Goal: Task Accomplishment & Management: Manage account settings

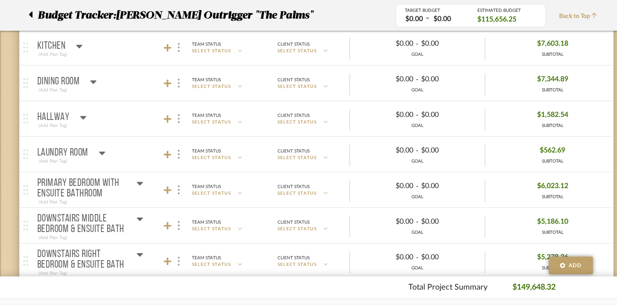
scroll to position [761, 0]
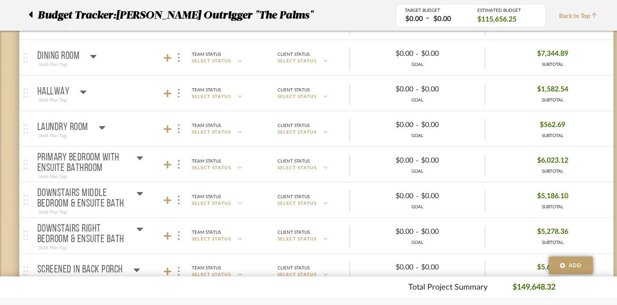
click at [138, 190] on icon at bounding box center [140, 193] width 7 height 11
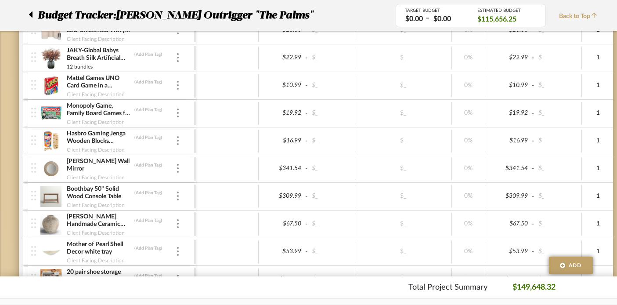
scroll to position [0, 0]
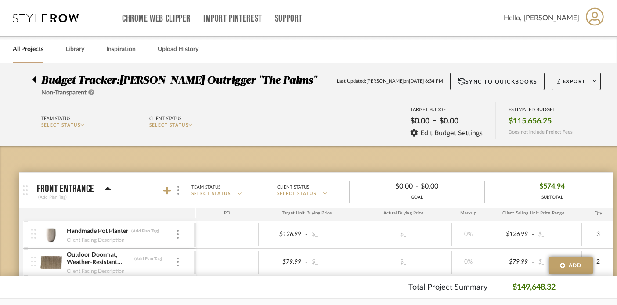
click at [109, 187] on icon at bounding box center [108, 189] width 7 height 11
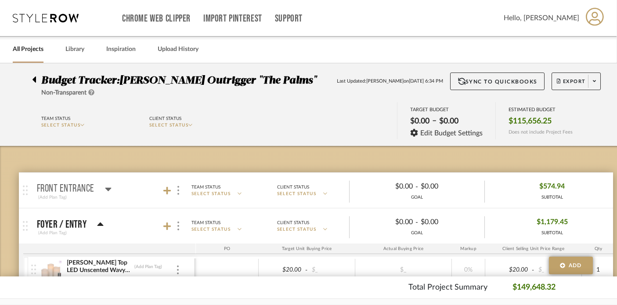
click at [101, 223] on icon at bounding box center [100, 224] width 6 height 4
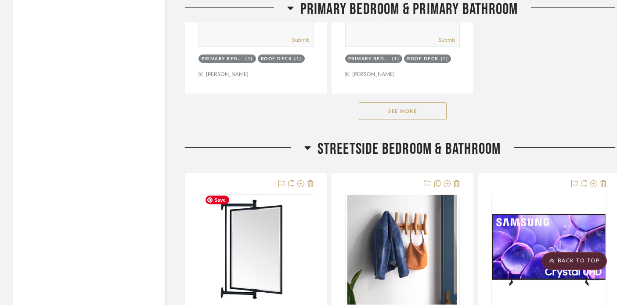
scroll to position [3455, 0]
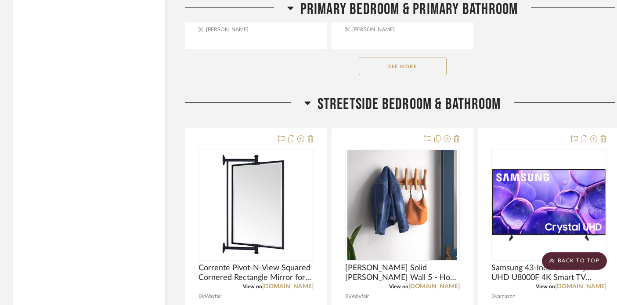
click at [383, 62] on button "See More" at bounding box center [403, 67] width 88 height 18
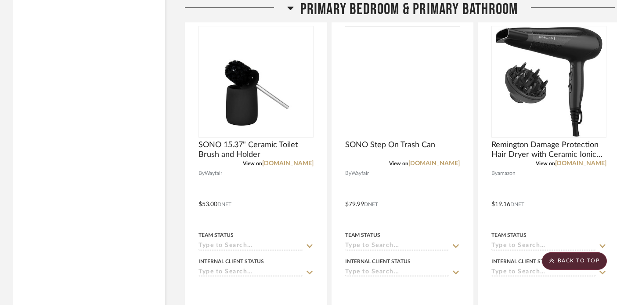
scroll to position [3901, 0]
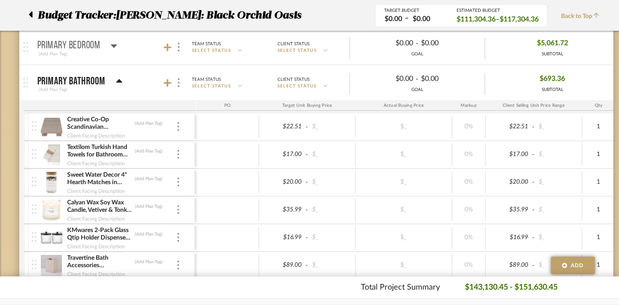
scroll to position [393, 0]
click at [117, 79] on icon at bounding box center [119, 80] width 6 height 4
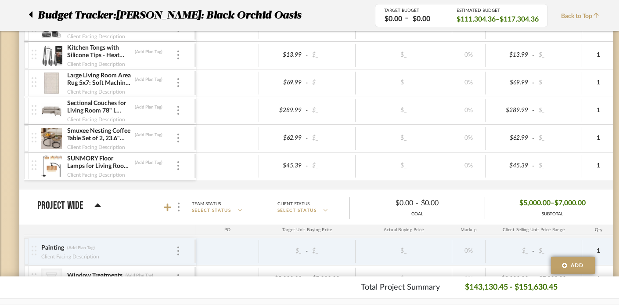
scroll to position [1722, 0]
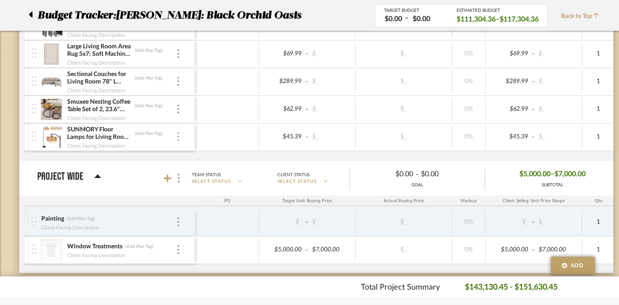
click at [177, 134] on div at bounding box center [178, 137] width 4 height 10
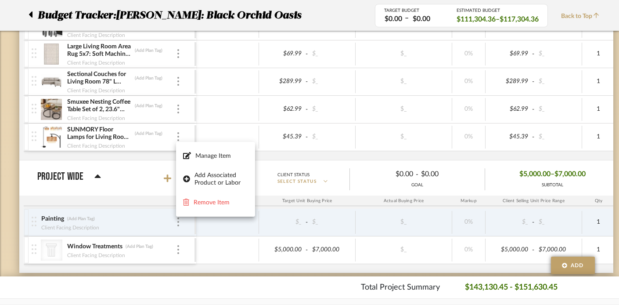
click at [216, 80] on div at bounding box center [309, 152] width 619 height 305
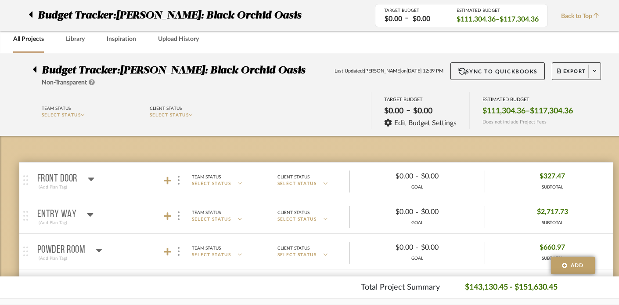
scroll to position [0, 0]
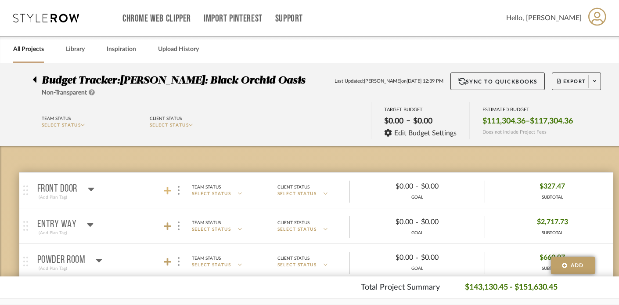
click at [166, 192] on icon at bounding box center [168, 190] width 8 height 9
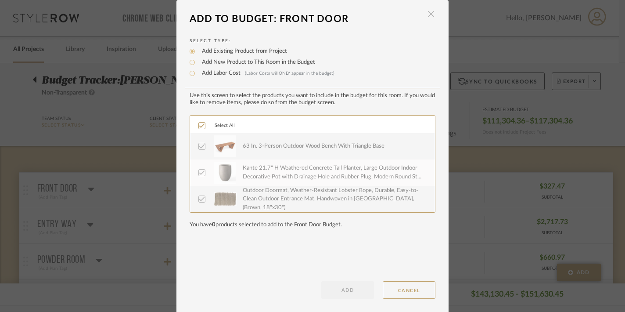
click at [429, 13] on span "button" at bounding box center [431, 14] width 18 height 18
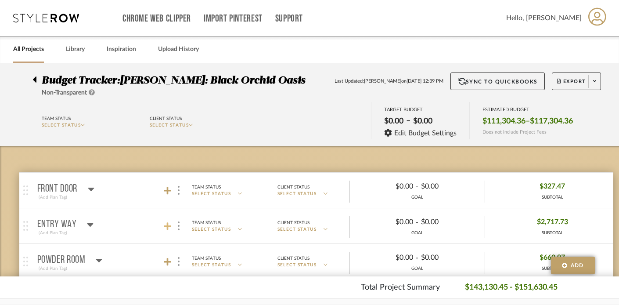
click at [166, 225] on icon at bounding box center [168, 226] width 8 height 8
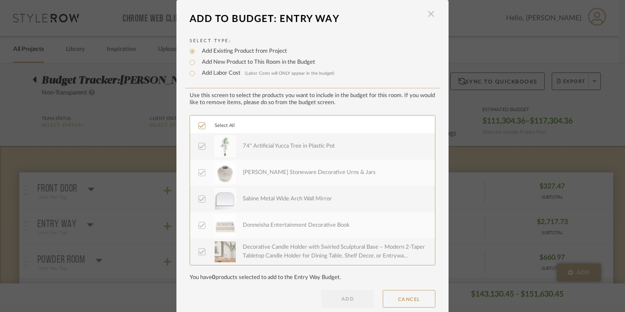
click at [426, 14] on span "button" at bounding box center [431, 14] width 18 height 18
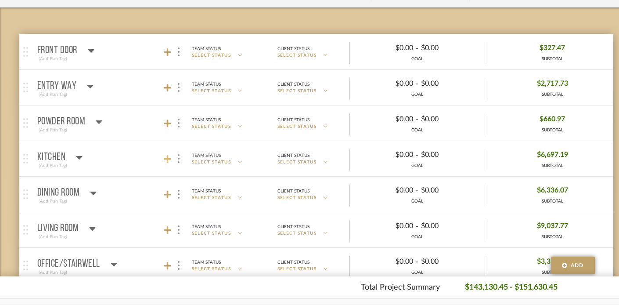
scroll to position [157, 0]
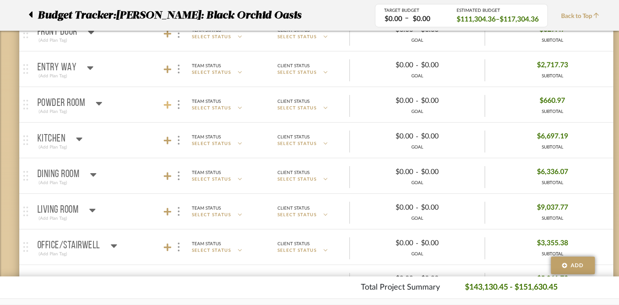
click at [164, 105] on icon at bounding box center [168, 105] width 8 height 8
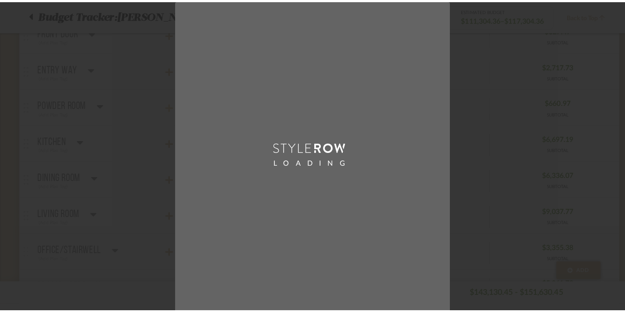
scroll to position [0, 0]
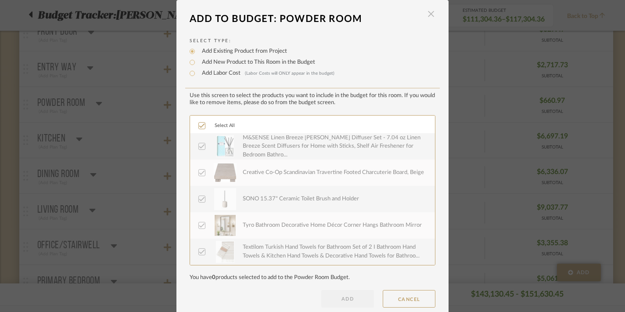
click at [431, 14] on span "button" at bounding box center [431, 14] width 18 height 18
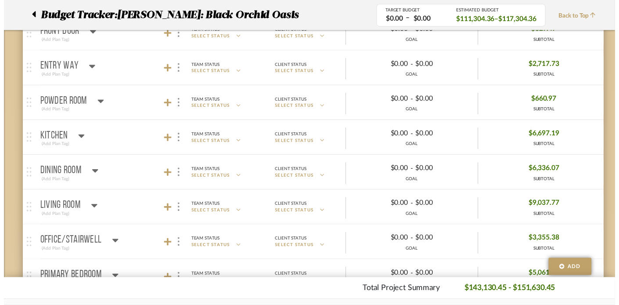
scroll to position [157, 0]
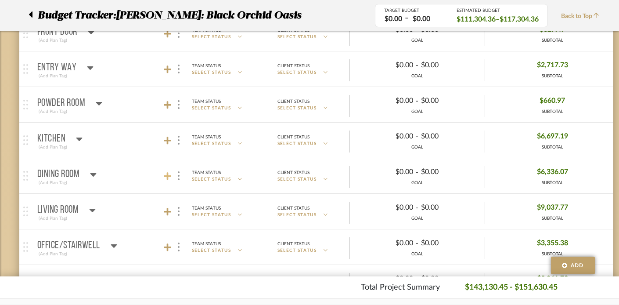
click at [165, 173] on icon at bounding box center [168, 176] width 8 height 9
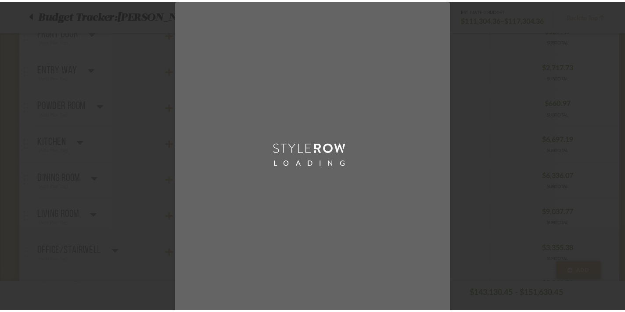
scroll to position [0, 0]
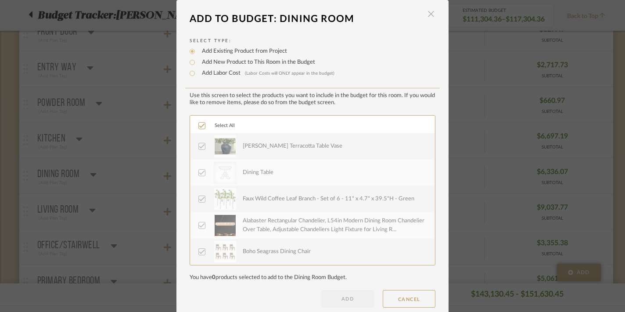
click at [428, 18] on span "button" at bounding box center [431, 14] width 18 height 18
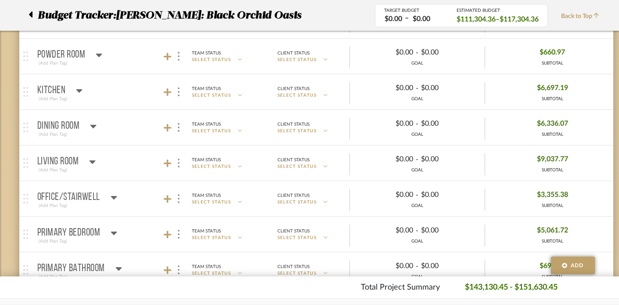
scroll to position [207, 0]
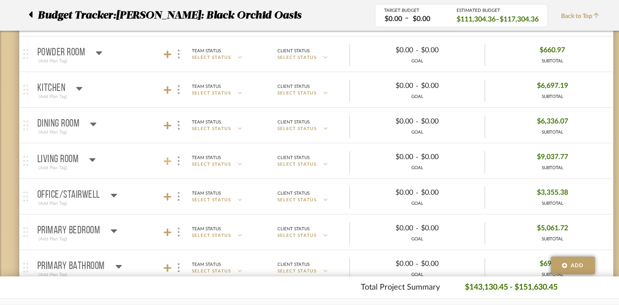
click at [166, 161] on icon at bounding box center [168, 161] width 8 height 8
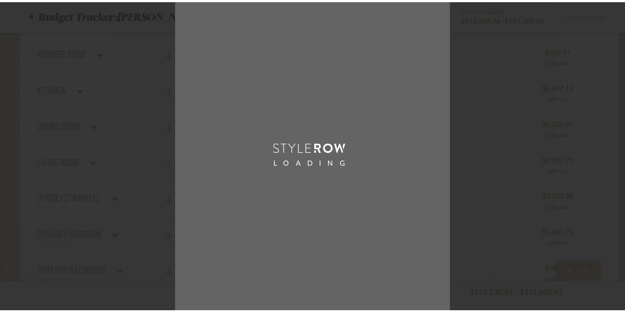
scroll to position [0, 0]
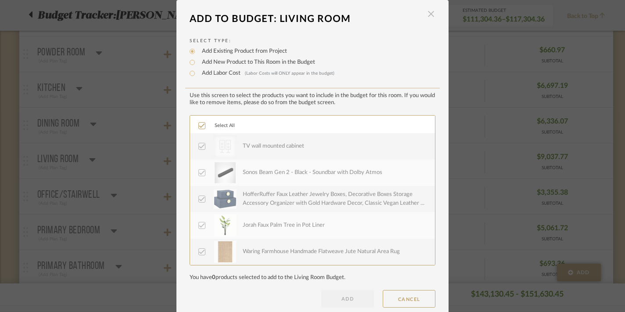
click at [432, 14] on span "button" at bounding box center [431, 14] width 18 height 18
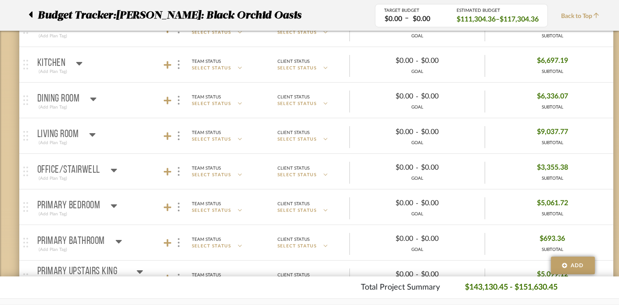
scroll to position [241, 0]
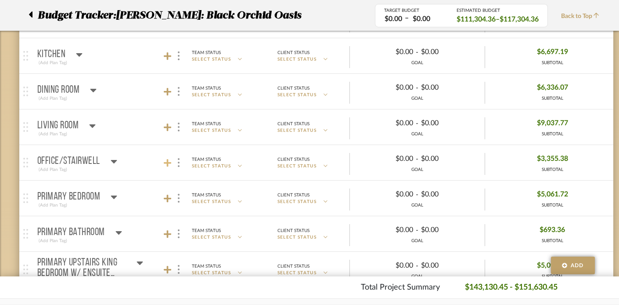
click at [166, 159] on icon at bounding box center [168, 163] width 8 height 9
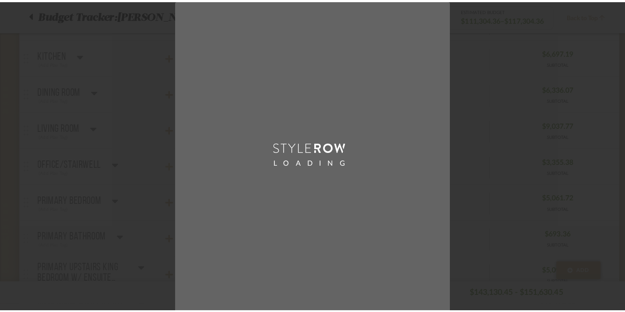
scroll to position [0, 0]
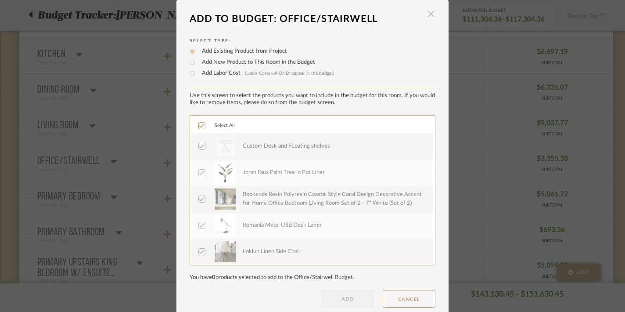
click at [425, 14] on span "button" at bounding box center [431, 14] width 18 height 18
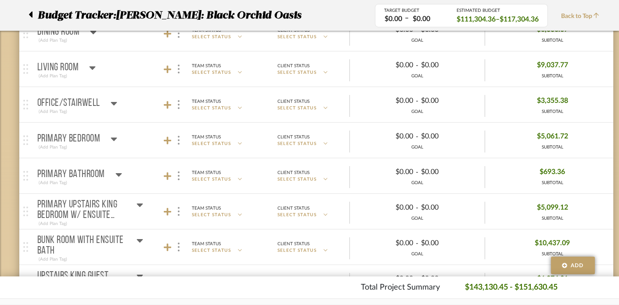
scroll to position [304, 0]
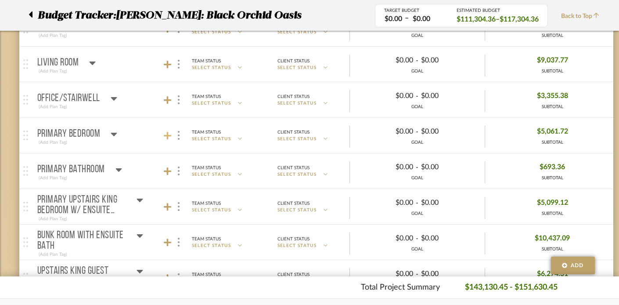
click at [164, 134] on icon at bounding box center [168, 135] width 8 height 9
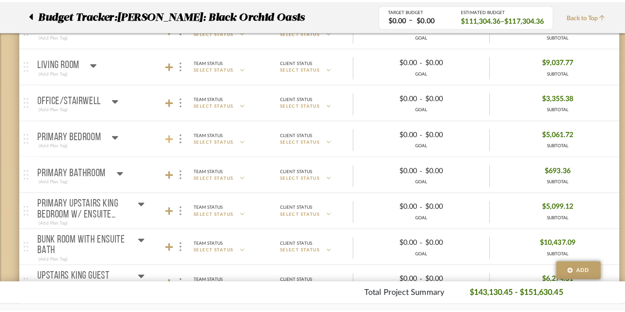
scroll to position [0, 0]
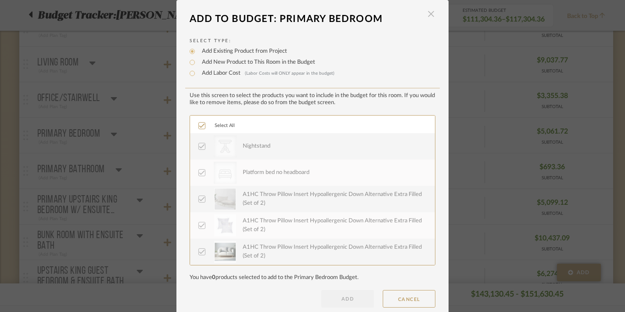
click at [430, 16] on span "button" at bounding box center [431, 14] width 18 height 18
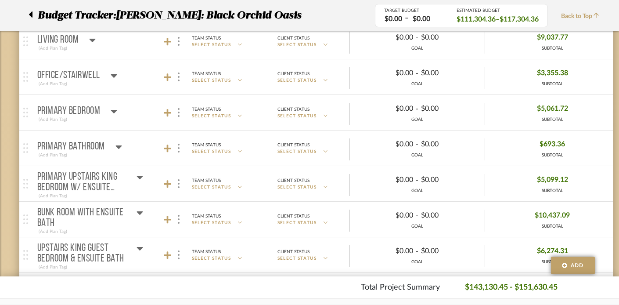
scroll to position [329, 0]
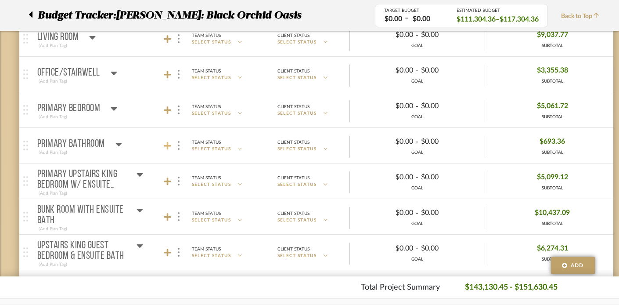
click at [166, 144] on icon at bounding box center [168, 145] width 8 height 9
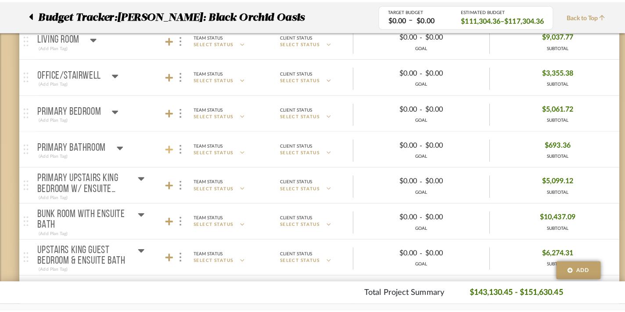
scroll to position [0, 0]
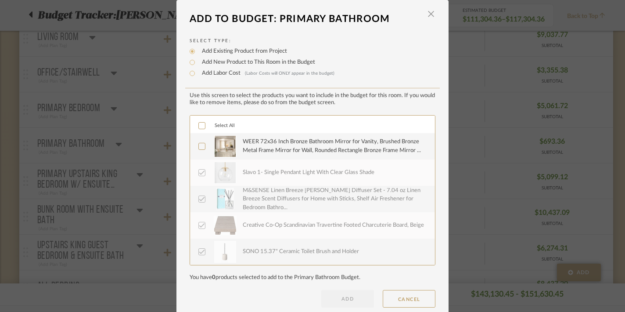
click at [199, 125] on icon at bounding box center [202, 126] width 6 height 6
click at [327, 296] on button "ADD" at bounding box center [347, 299] width 53 height 18
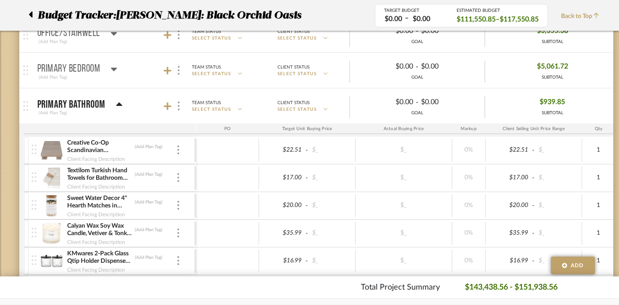
scroll to position [343, 0]
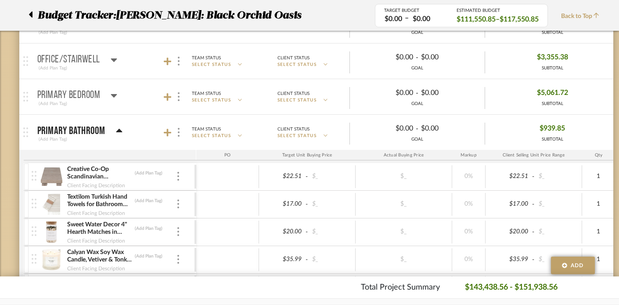
click at [118, 130] on icon at bounding box center [119, 131] width 6 height 4
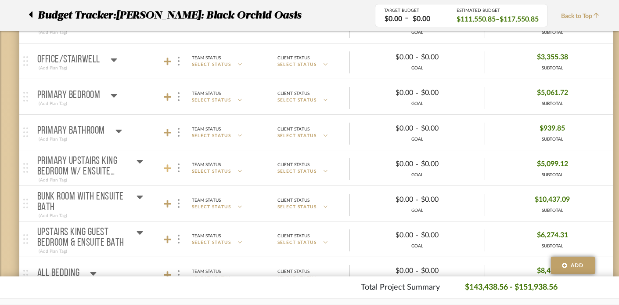
click at [168, 164] on icon at bounding box center [168, 168] width 8 height 9
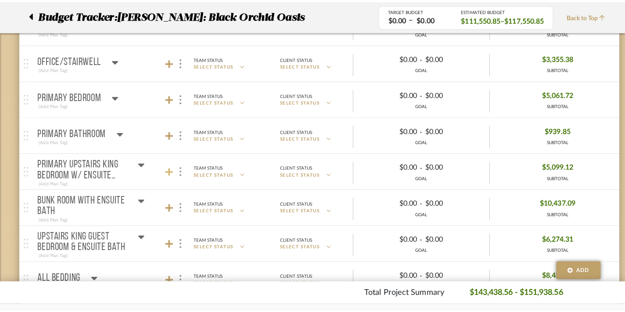
scroll to position [0, 0]
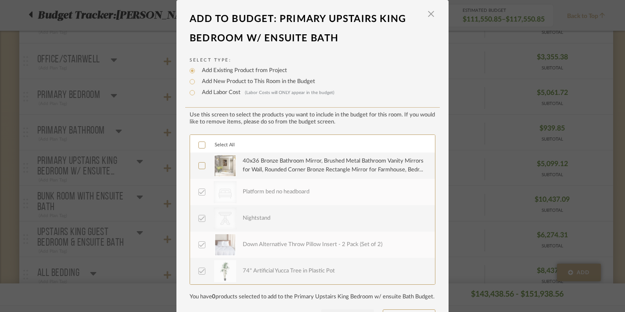
click at [199, 147] on icon at bounding box center [202, 145] width 6 height 6
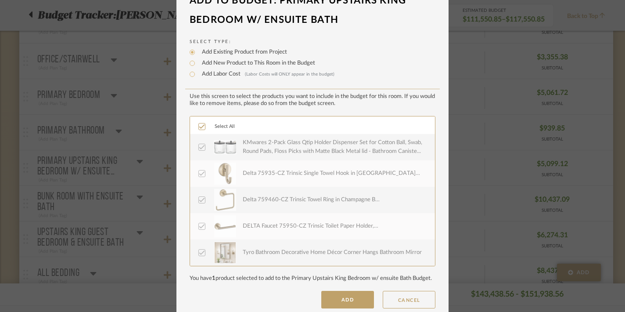
scroll to position [41, 0]
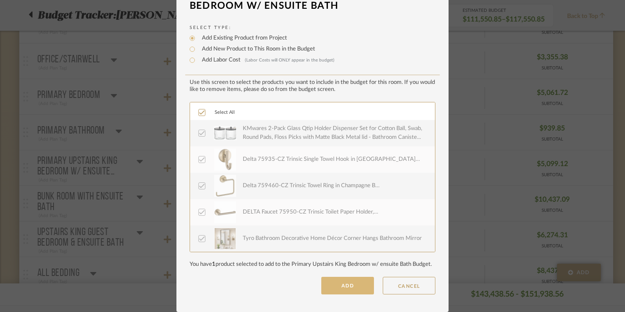
click at [336, 283] on button "ADD" at bounding box center [347, 286] width 53 height 18
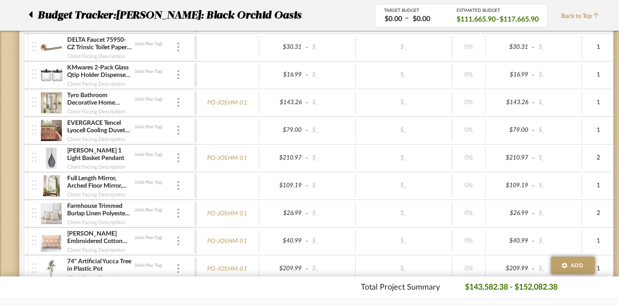
scroll to position [696, 0]
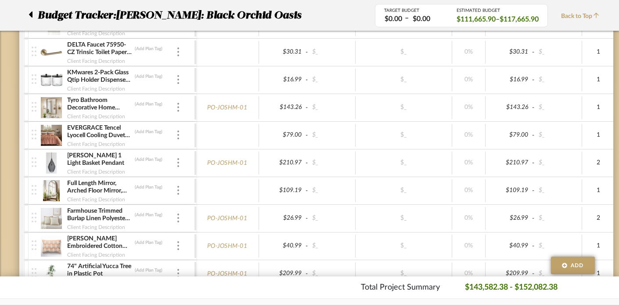
click at [175, 107] on div "Tyro Bathroom Decorative Home Décor Corner Hangs Bathroom Mirror (Add Plan Tag)" at bounding box center [121, 104] width 109 height 16
click at [178, 109] on img at bounding box center [178, 107] width 2 height 9
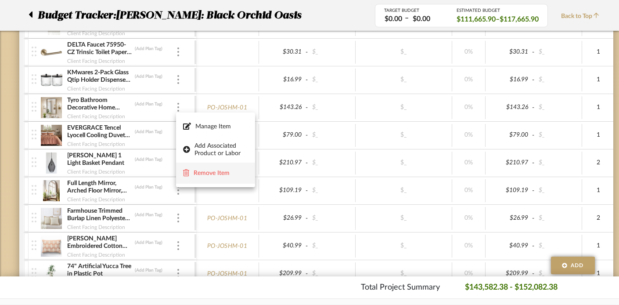
click at [198, 170] on span "Remove Item" at bounding box center [221, 173] width 54 height 7
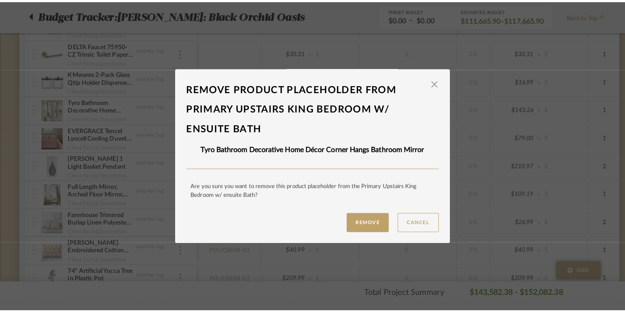
scroll to position [0, 0]
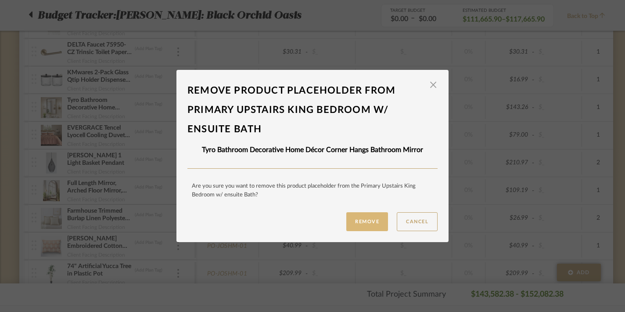
click at [360, 222] on button "Remove" at bounding box center [367, 221] width 42 height 19
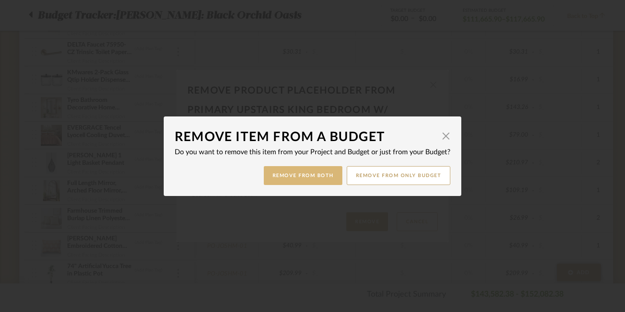
click at [310, 180] on button "Remove from Both" at bounding box center [303, 175] width 79 height 19
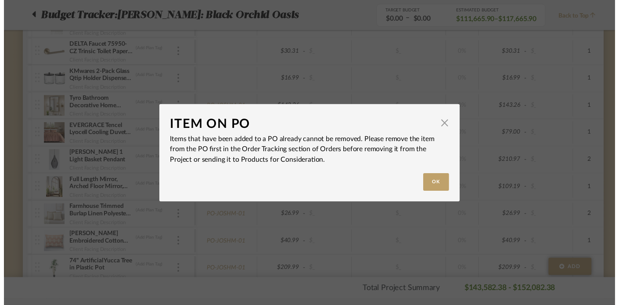
scroll to position [696, 0]
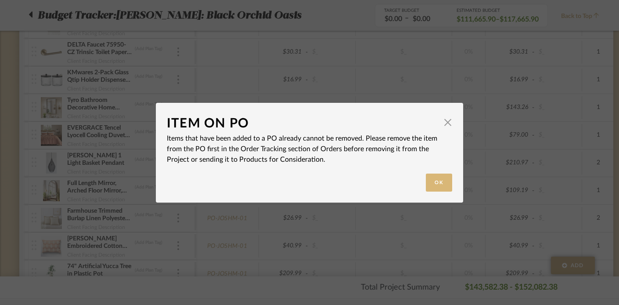
click at [435, 182] on button "Ok" at bounding box center [439, 182] width 26 height 18
